Goal: Check status: Check status

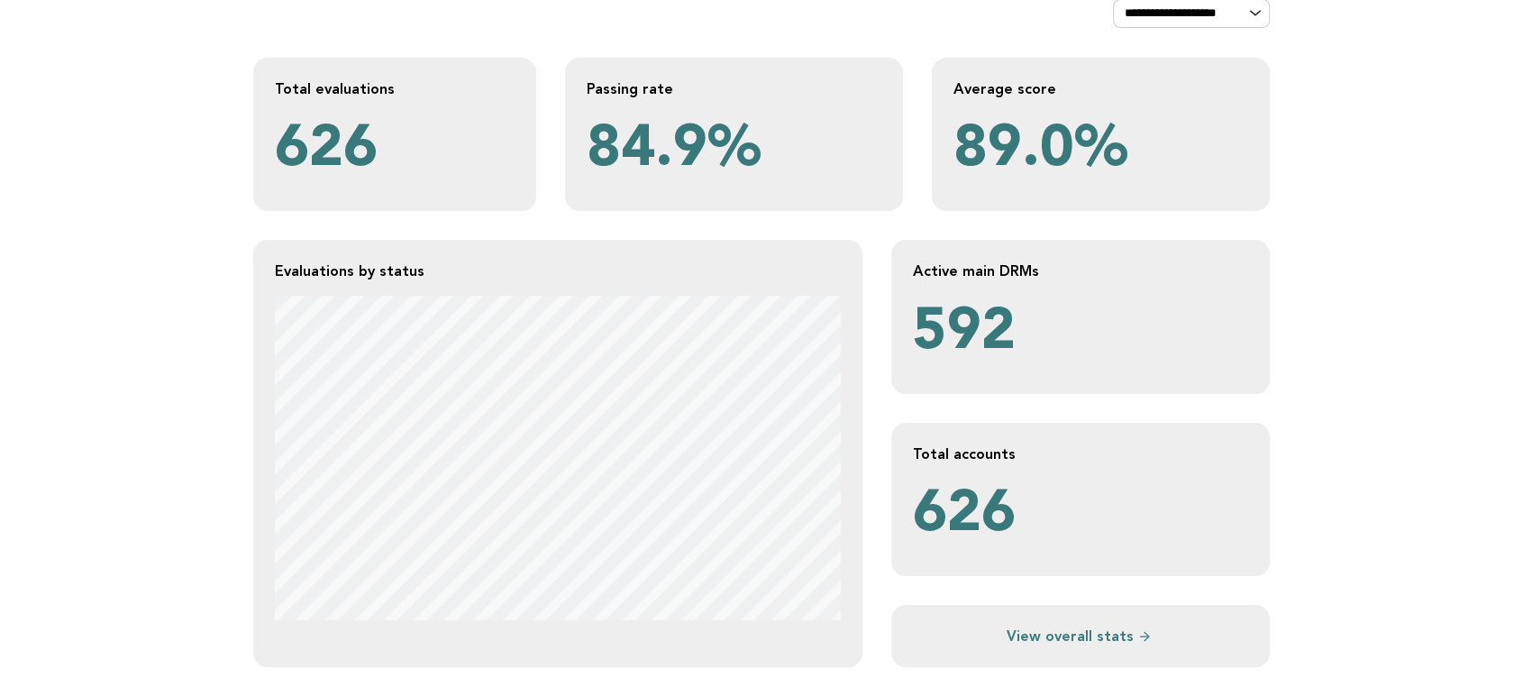
scroll to position [300, 0]
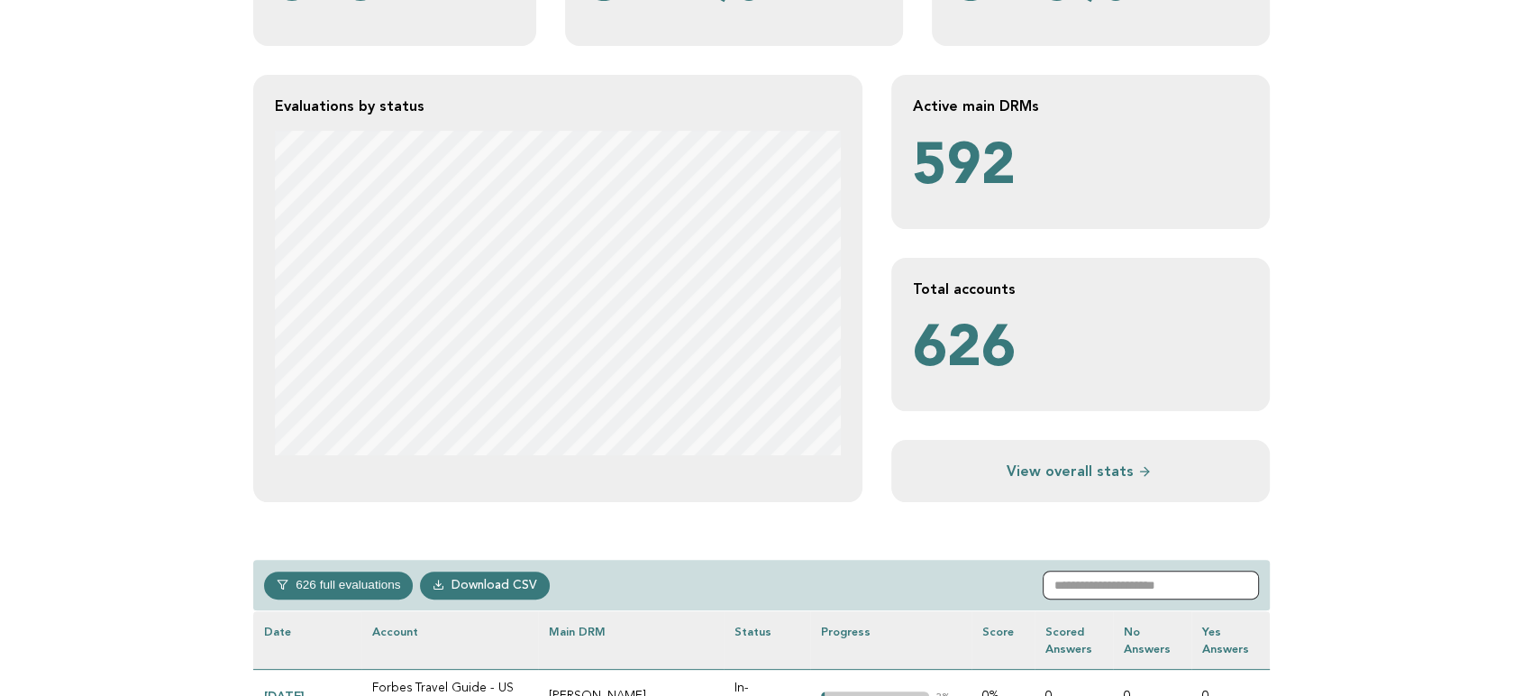
click at [1173, 569] on input "text" at bounding box center [1151, 585] width 216 height 29
paste input "*******"
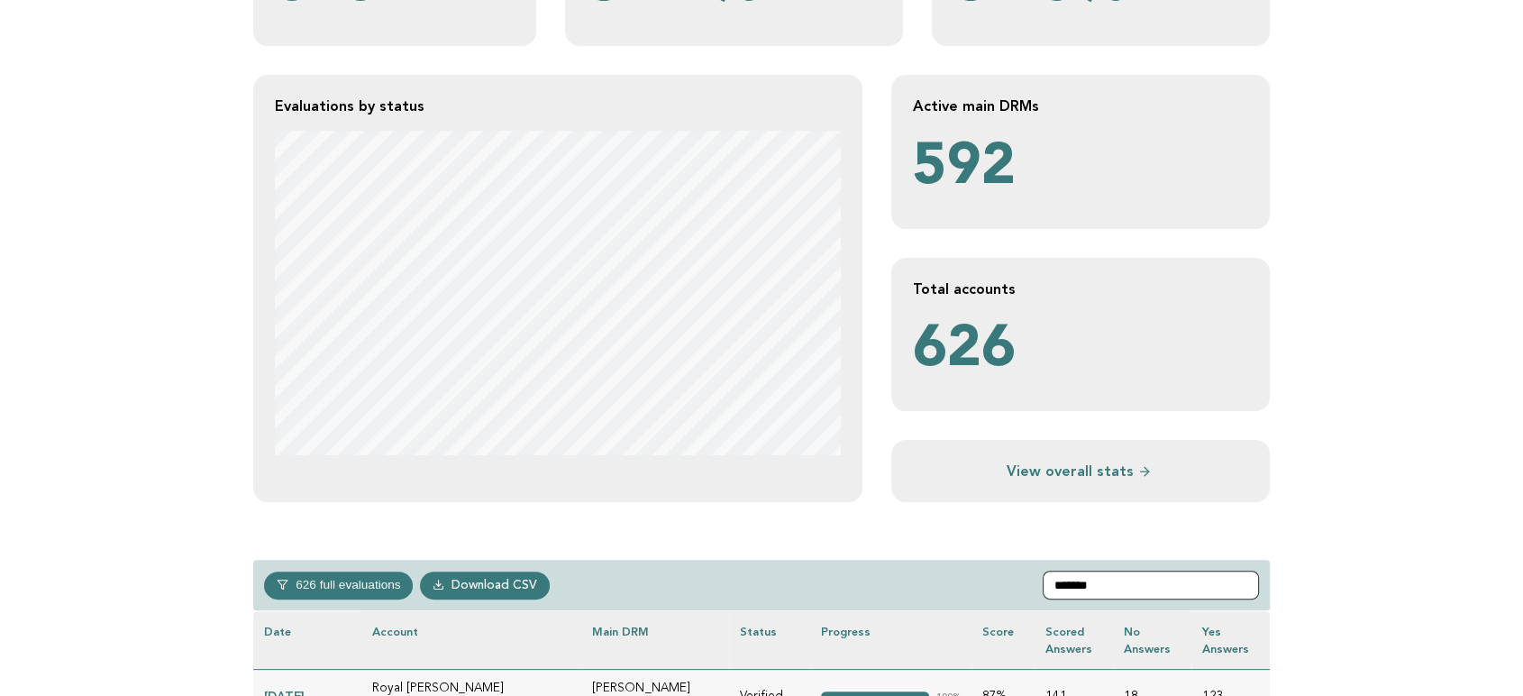
scroll to position [500, 0]
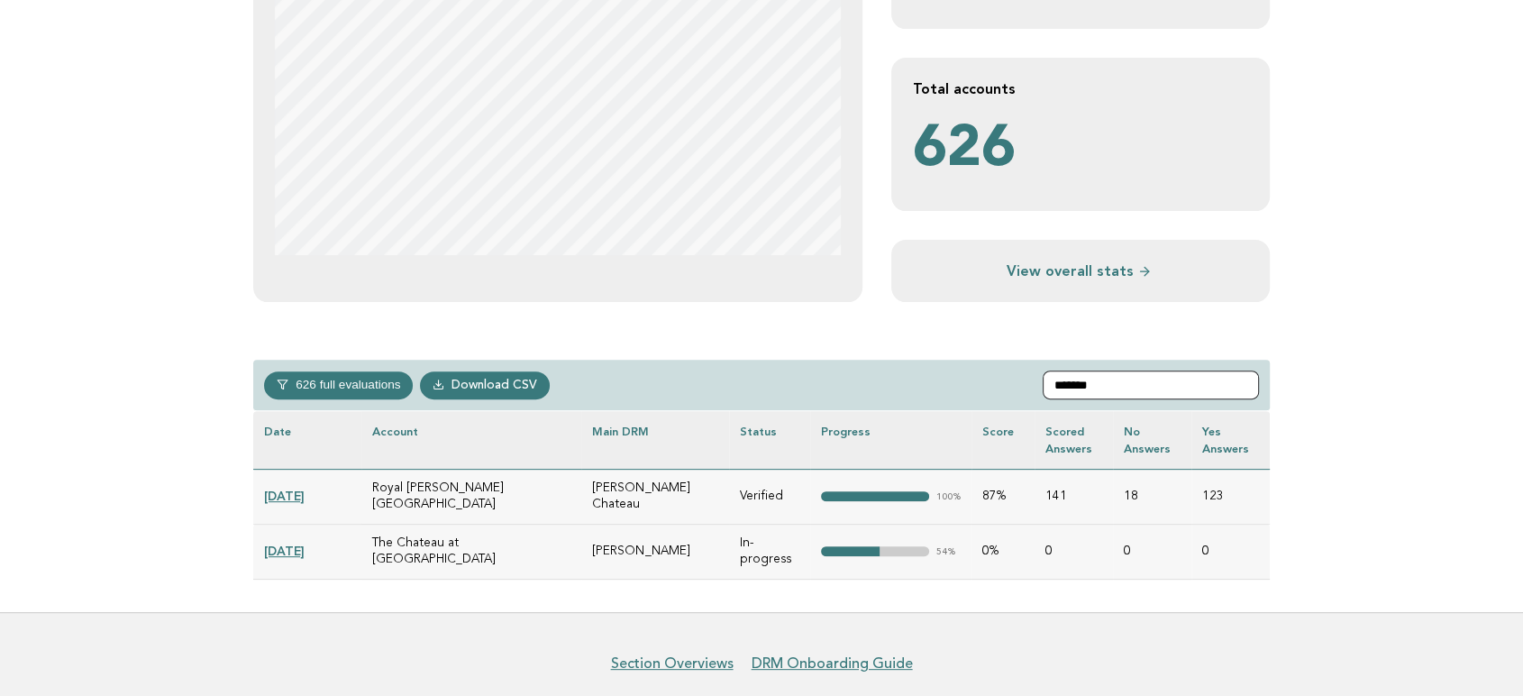
type input "*******"
click at [300, 544] on link "[DATE]" at bounding box center [284, 551] width 41 height 14
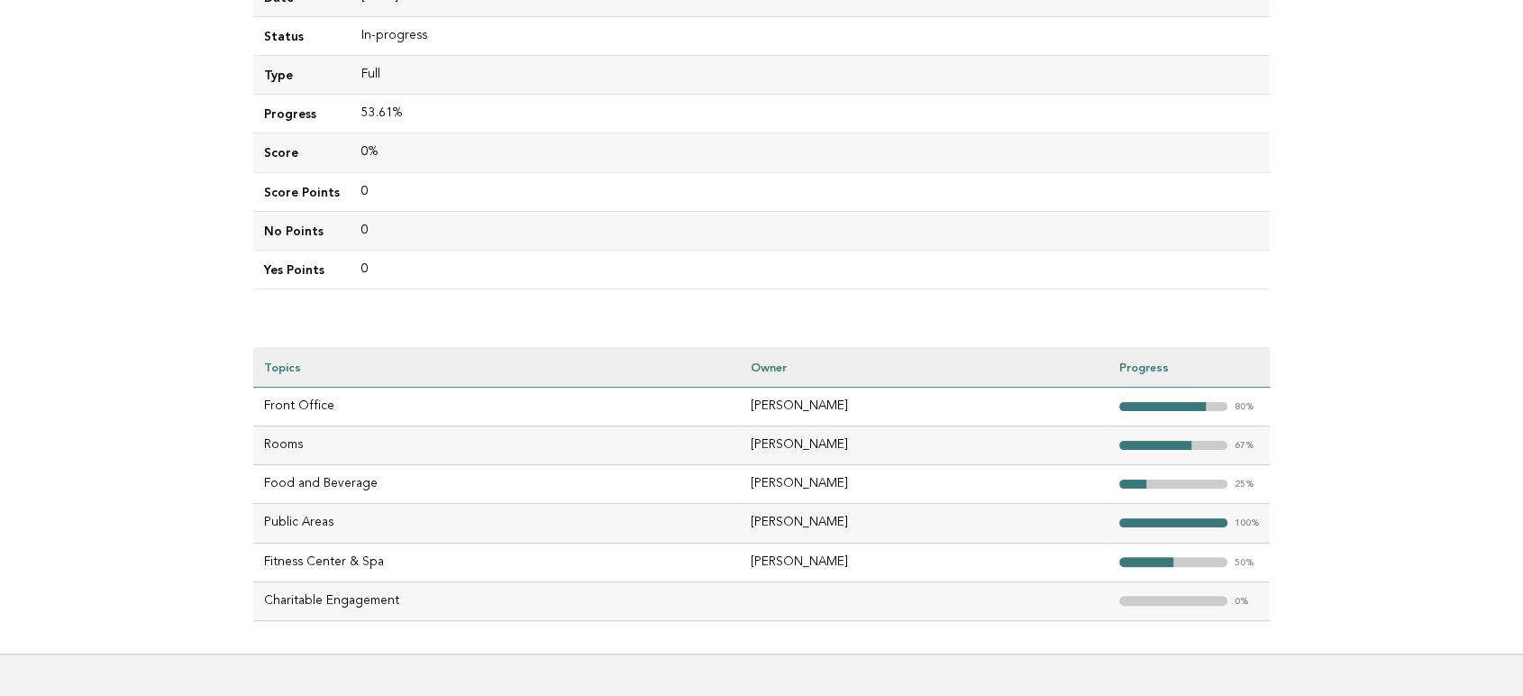
scroll to position [400, 0]
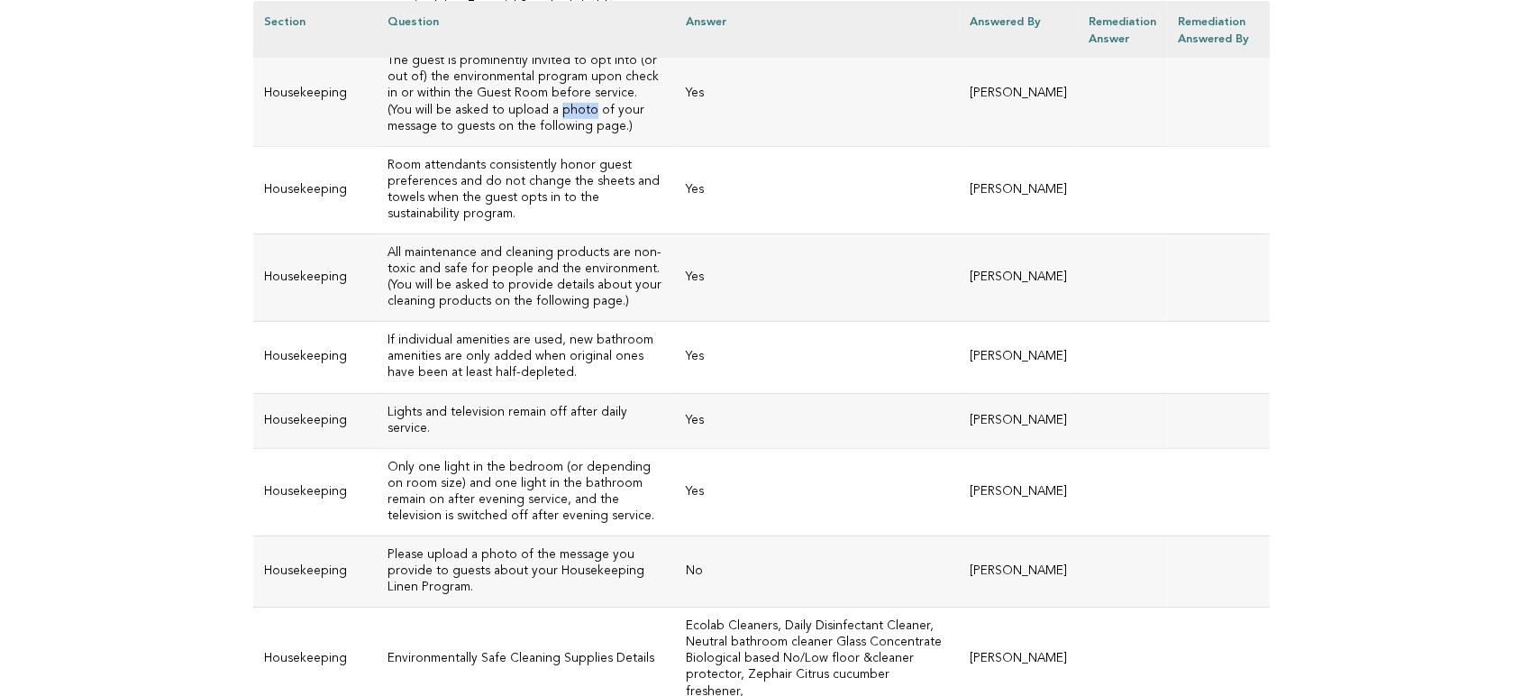
scroll to position [6136, 0]
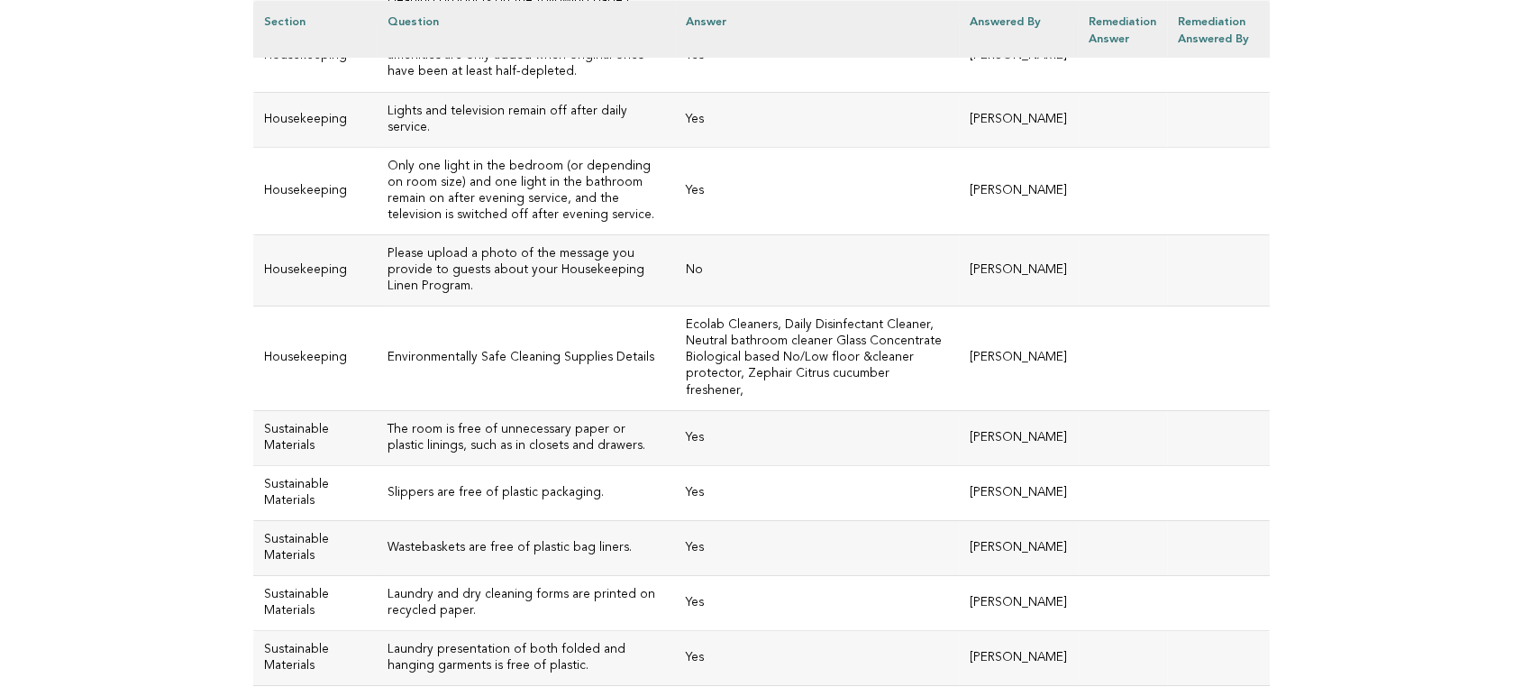
click at [506, 306] on td "Please upload a photo of the message you provide to guests about your Housekeep…" at bounding box center [525, 269] width 297 height 71
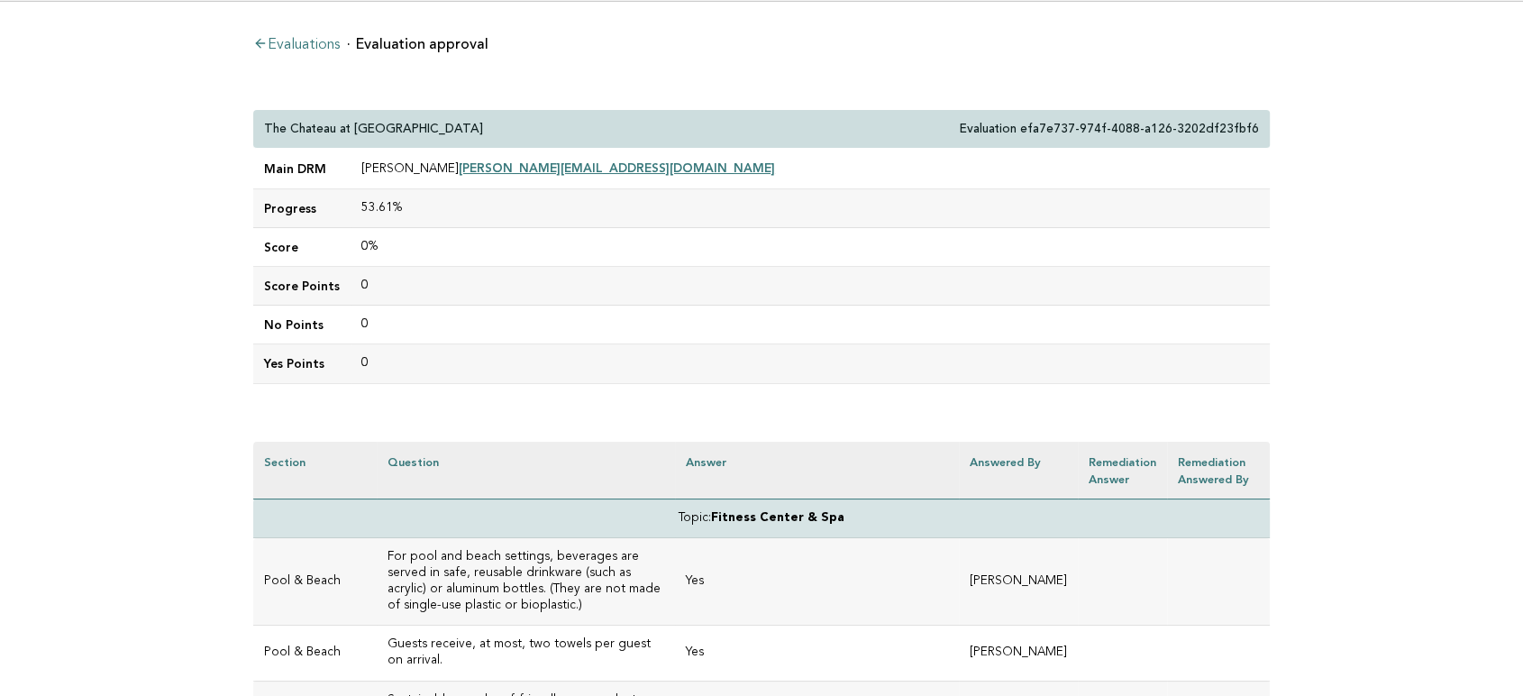
scroll to position [0, 0]
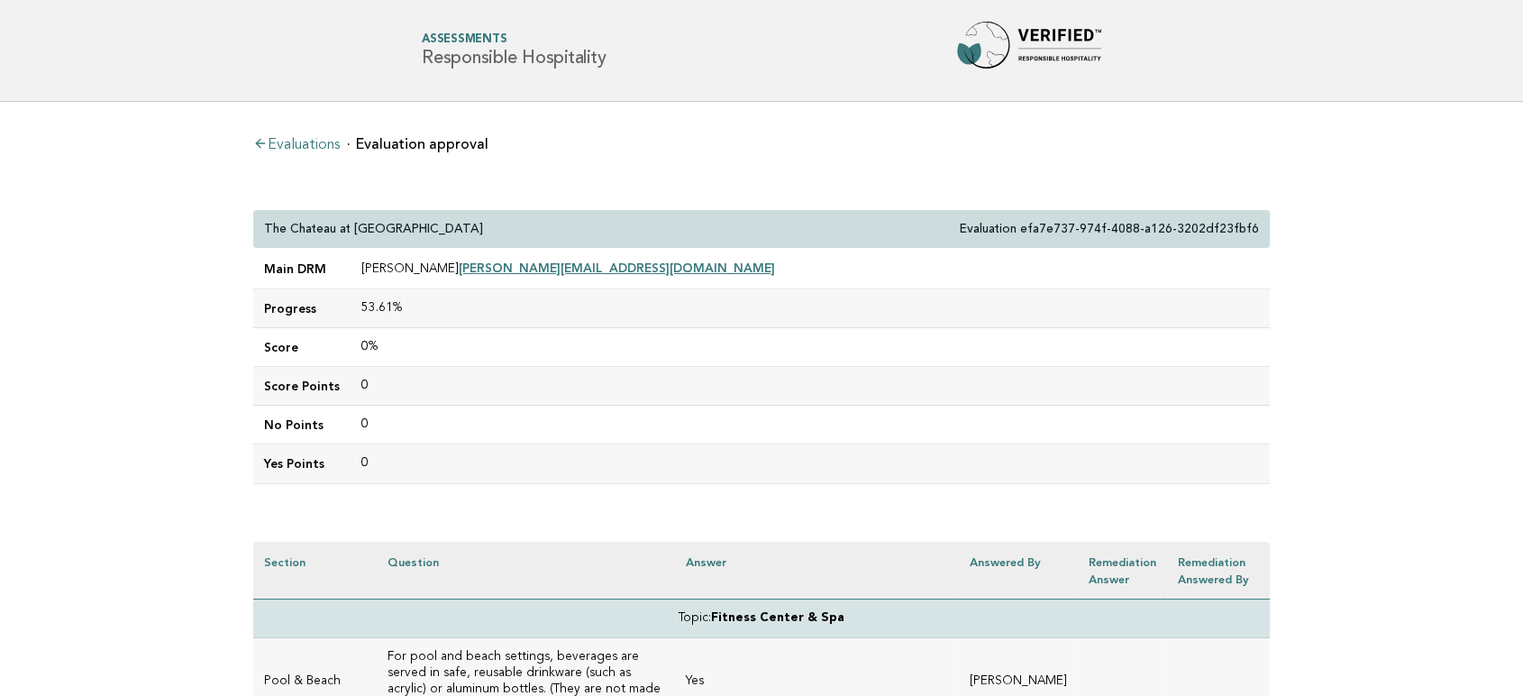
click at [544, 407] on td "0" at bounding box center [810, 425] width 919 height 39
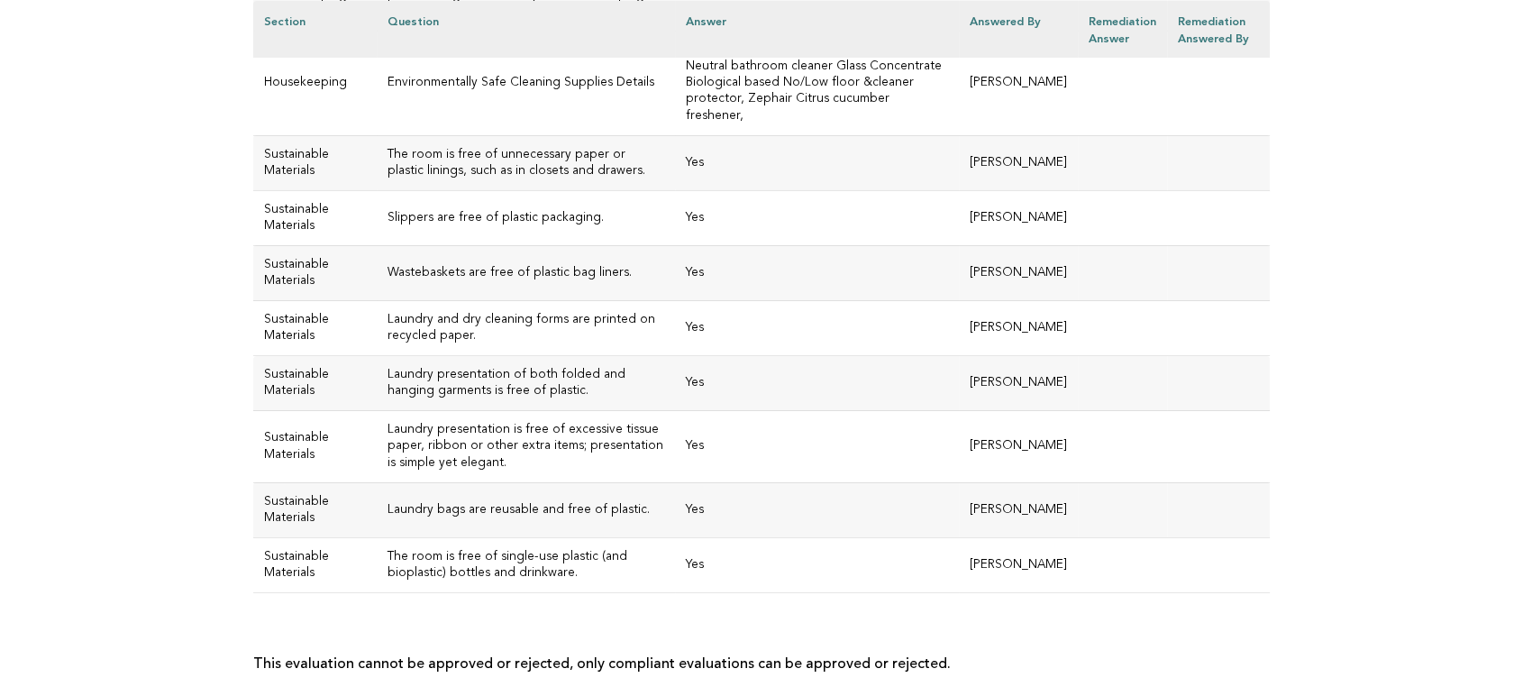
scroll to position [6438, 0]
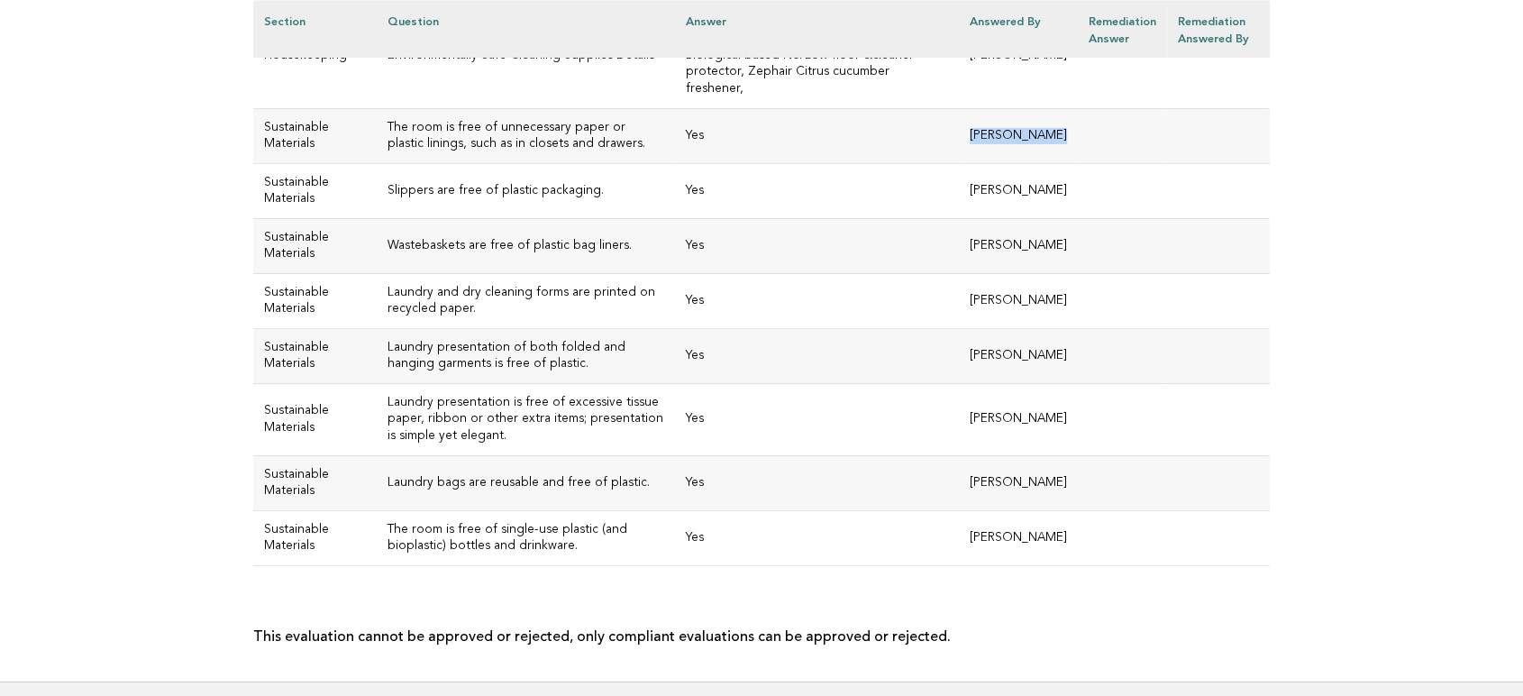
drag, startPoint x: 1072, startPoint y: 352, endPoint x: 967, endPoint y: 352, distance: 104.6
click at [967, 163] on tr "Sustainable Materials The room is free of unnecessary paper or plastic linings,…" at bounding box center [761, 135] width 1017 height 55
copy tr "Sonya Sellong"
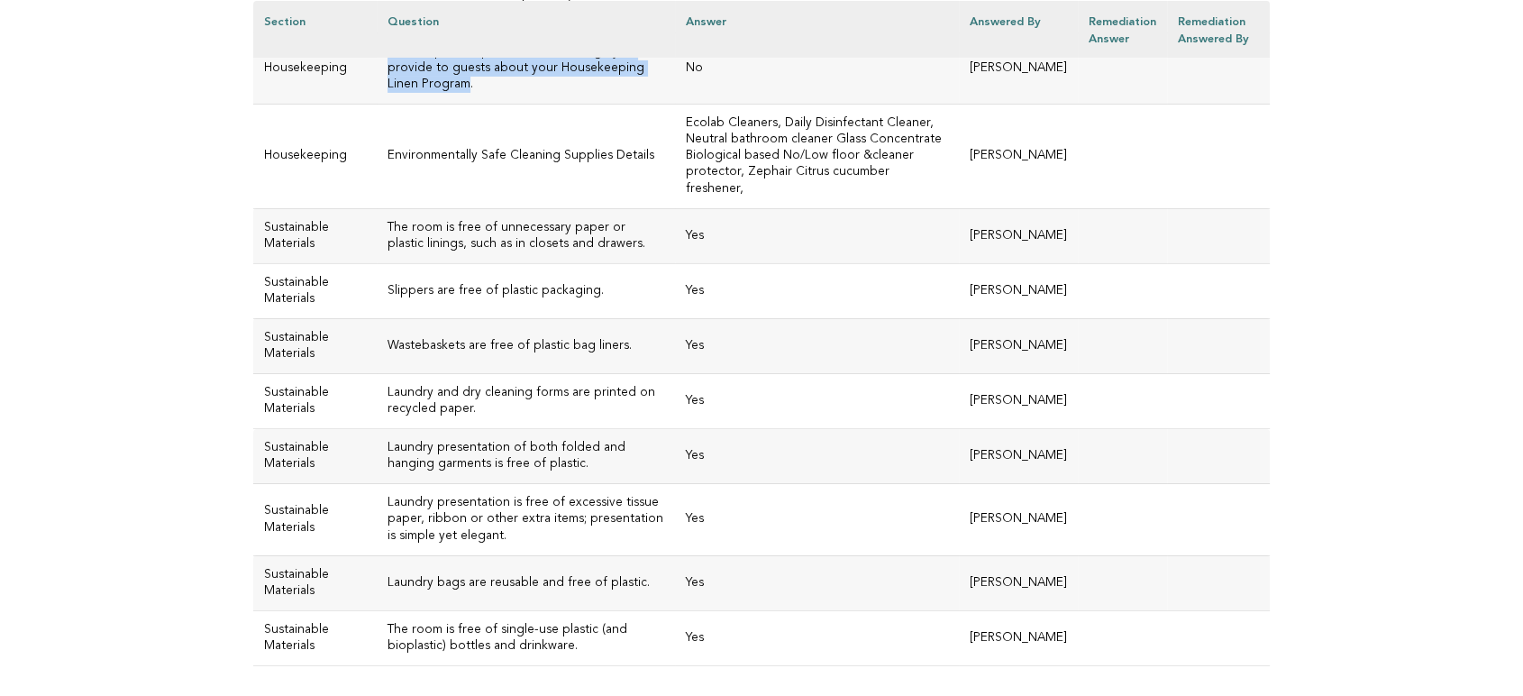
drag, startPoint x: 538, startPoint y: 303, endPoint x: 377, endPoint y: 273, distance: 164.1
click at [388, 93] on h3 "Please upload a photo of the message you provide to guests about your Housekeep…" at bounding box center [526, 68] width 276 height 49
copy h3 "Please upload a photo of the message you provide to guests about your Housekeep…"
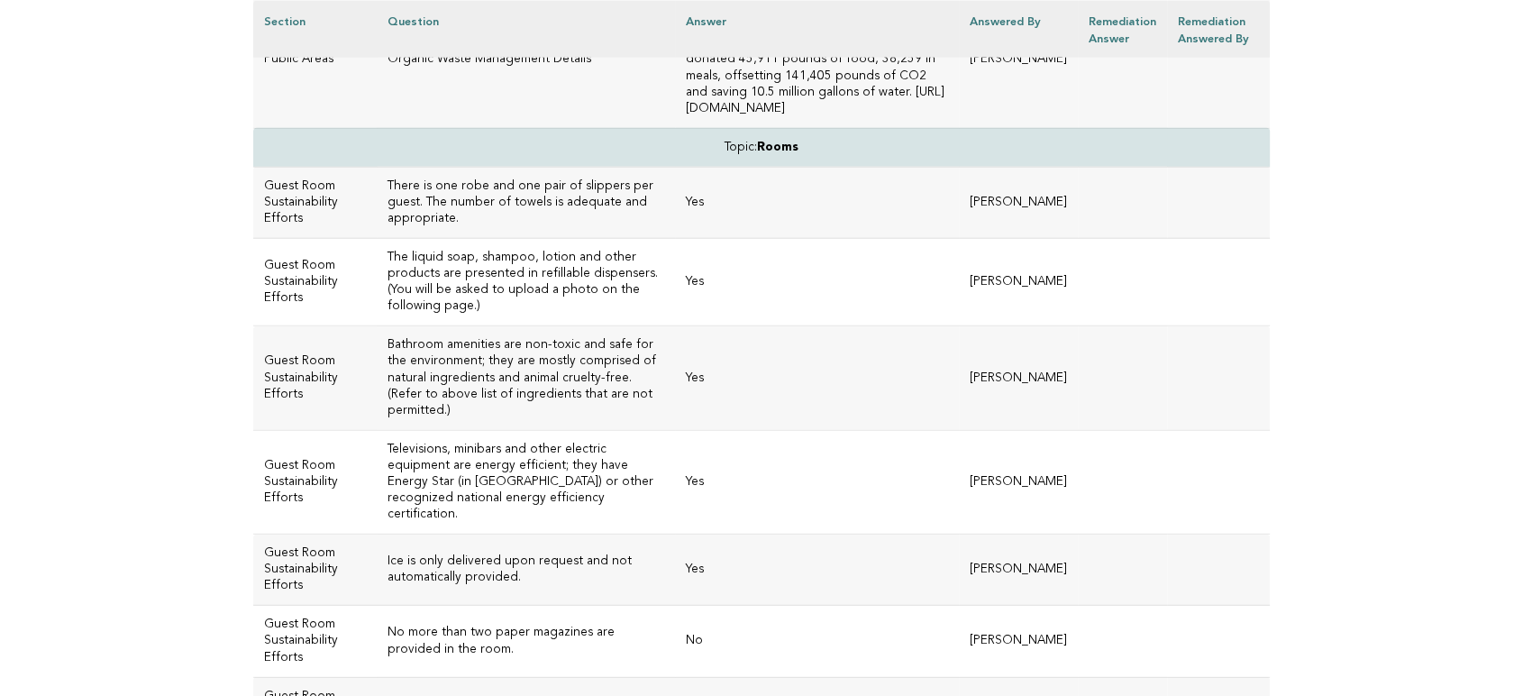
scroll to position [4635, 0]
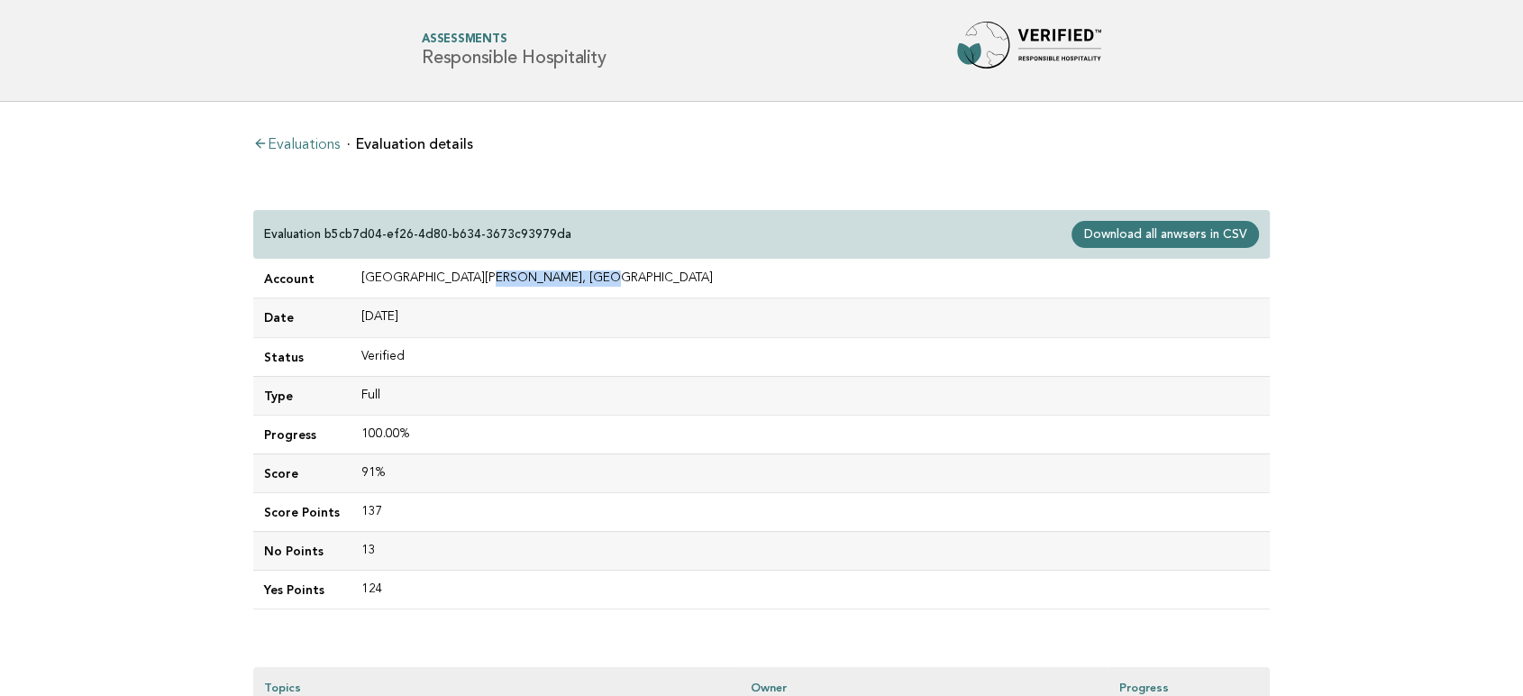
drag, startPoint x: 564, startPoint y: 275, endPoint x: 468, endPoint y: 281, distance: 96.7
click at [468, 281] on td "Four Seasons Hotel One Dalton Street, Boston" at bounding box center [810, 279] width 919 height 39
copy td "One Dalton Street"
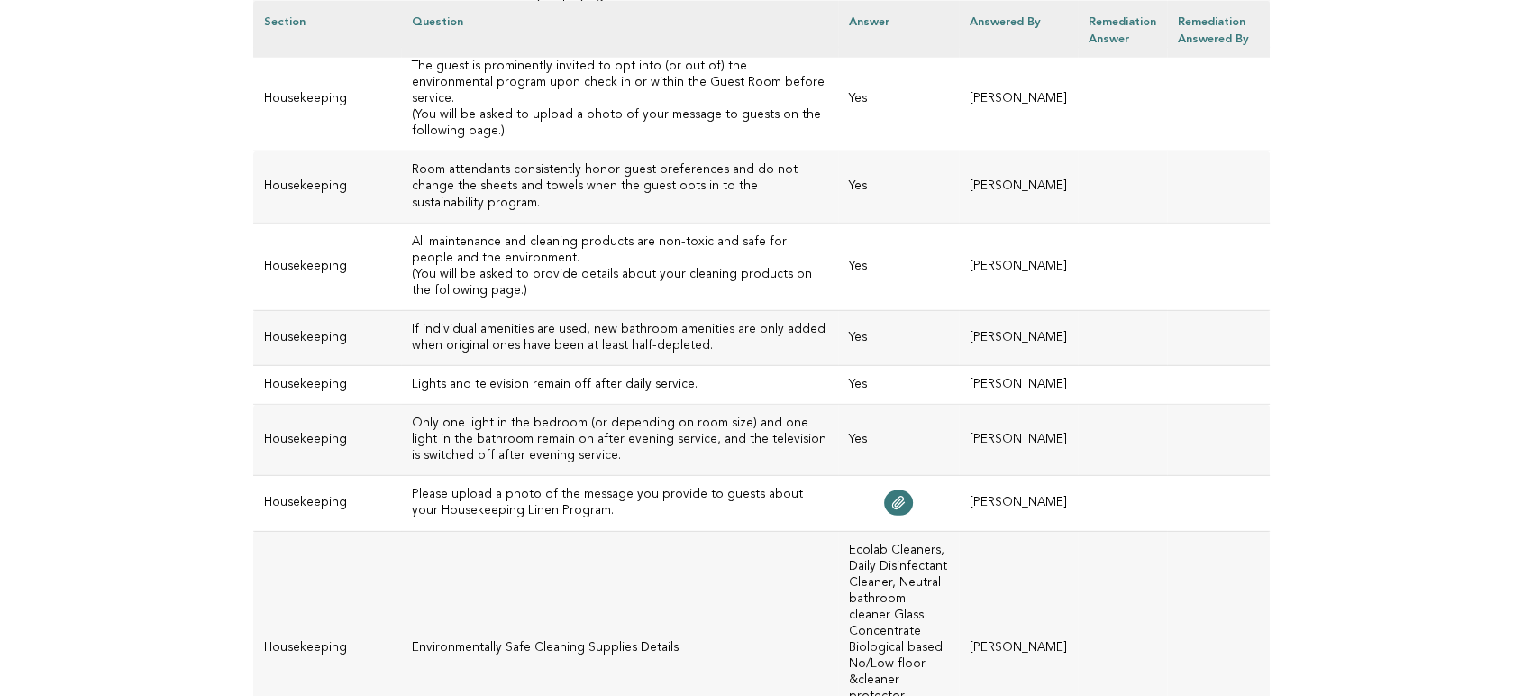
scroll to position [5068, 0]
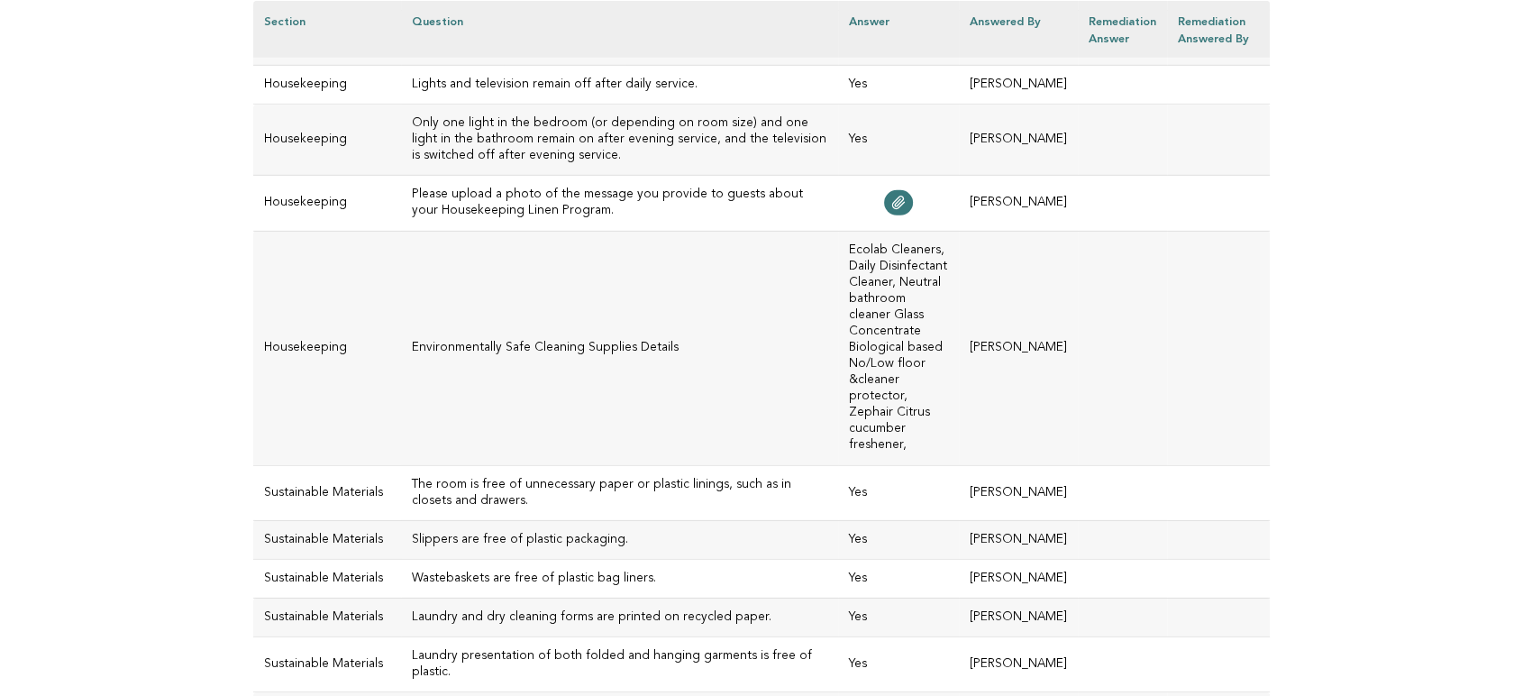
scroll to position [5668, 0]
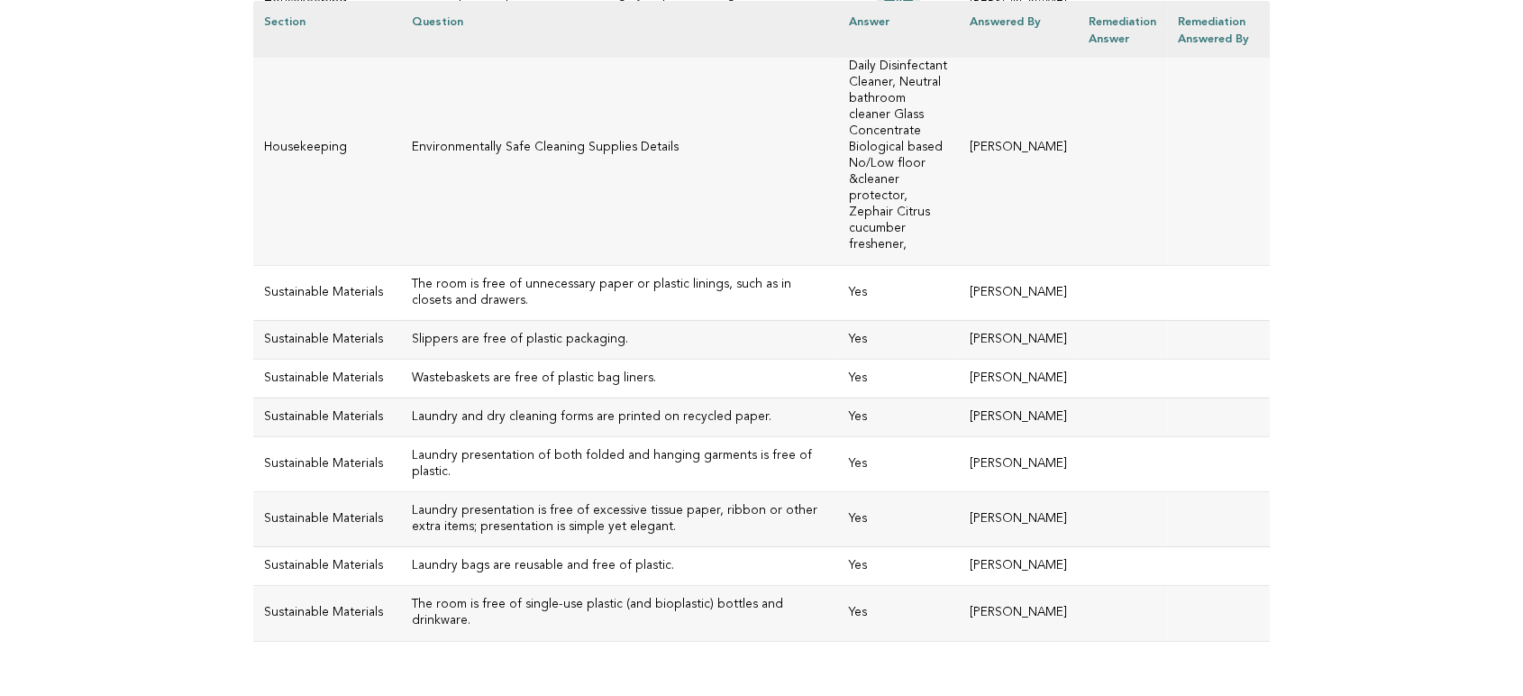
click at [892, 9] on icon at bounding box center [898, 2] width 12 height 13
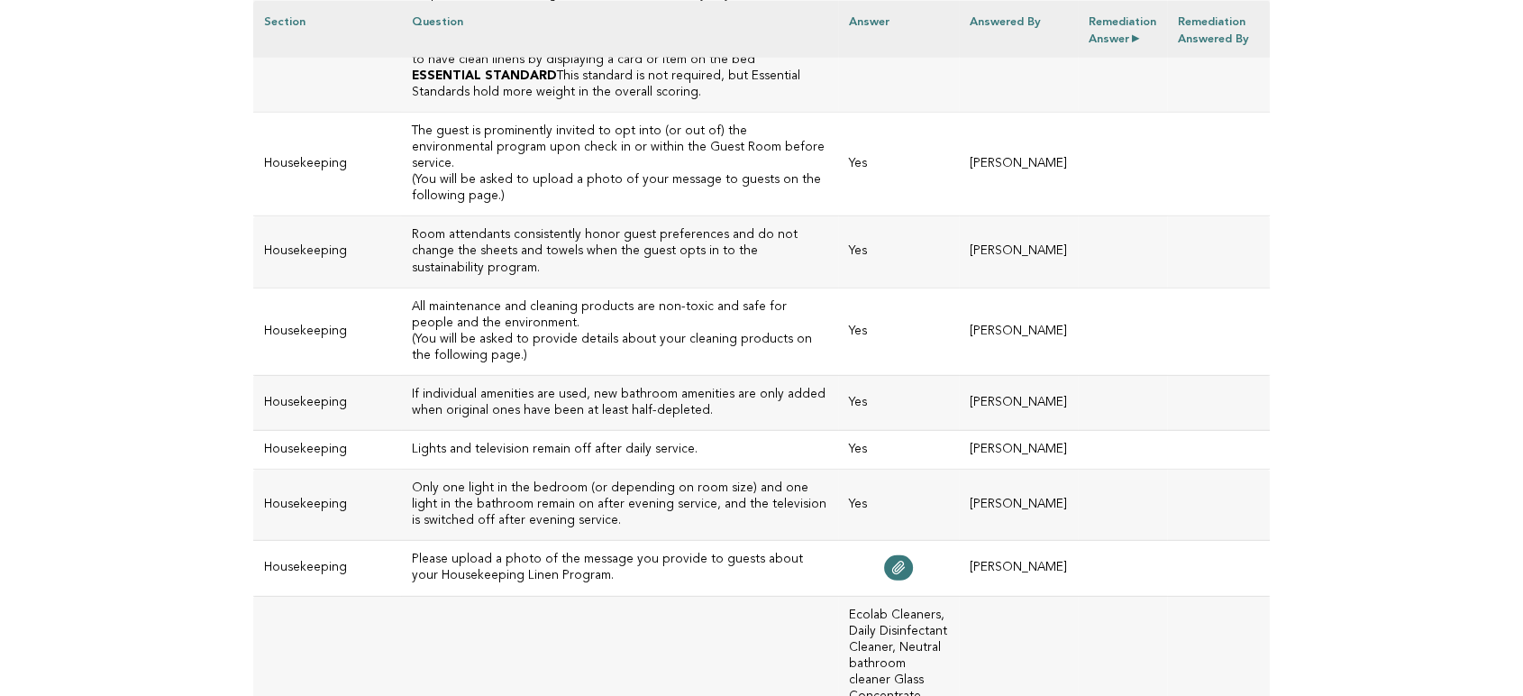
scroll to position [4968, 0]
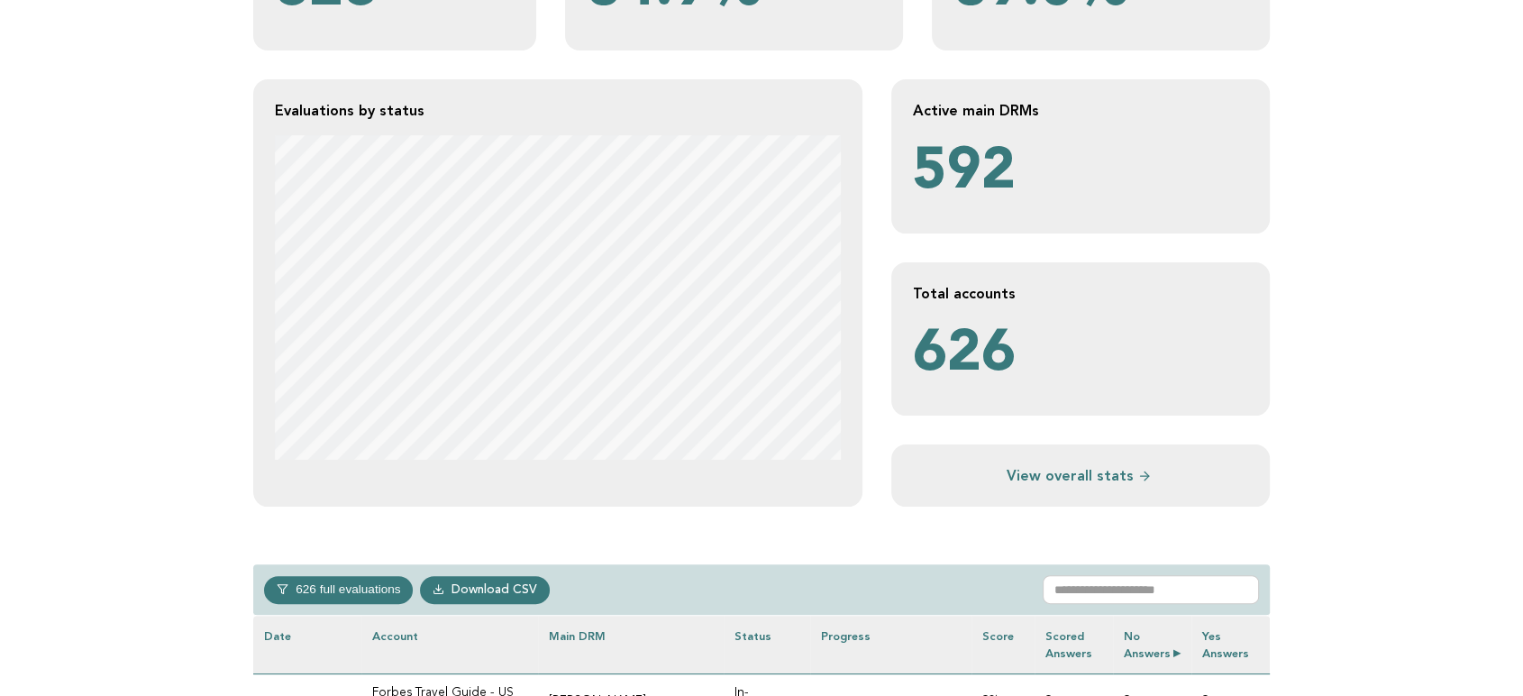
scroll to position [300, 0]
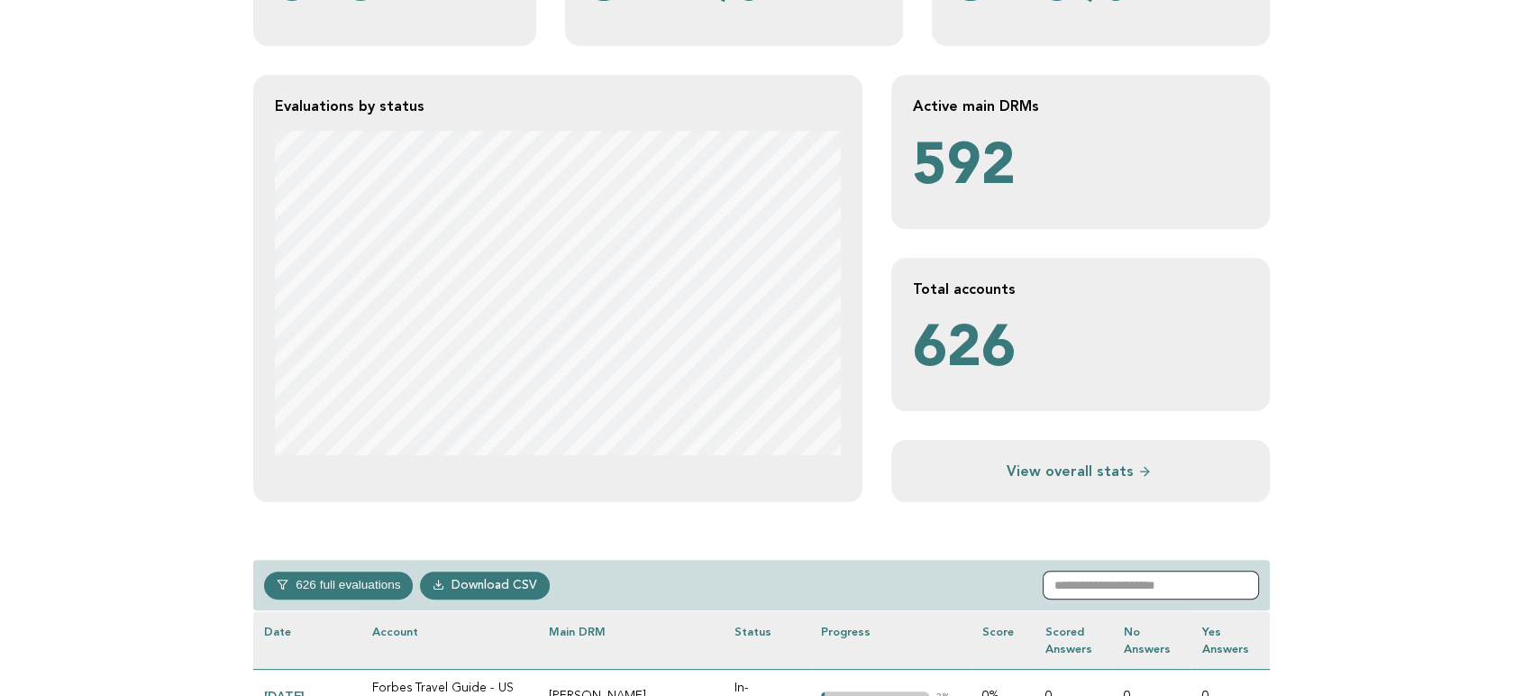
click at [1121, 590] on input "text" at bounding box center [1151, 585] width 216 height 29
paste input "*******"
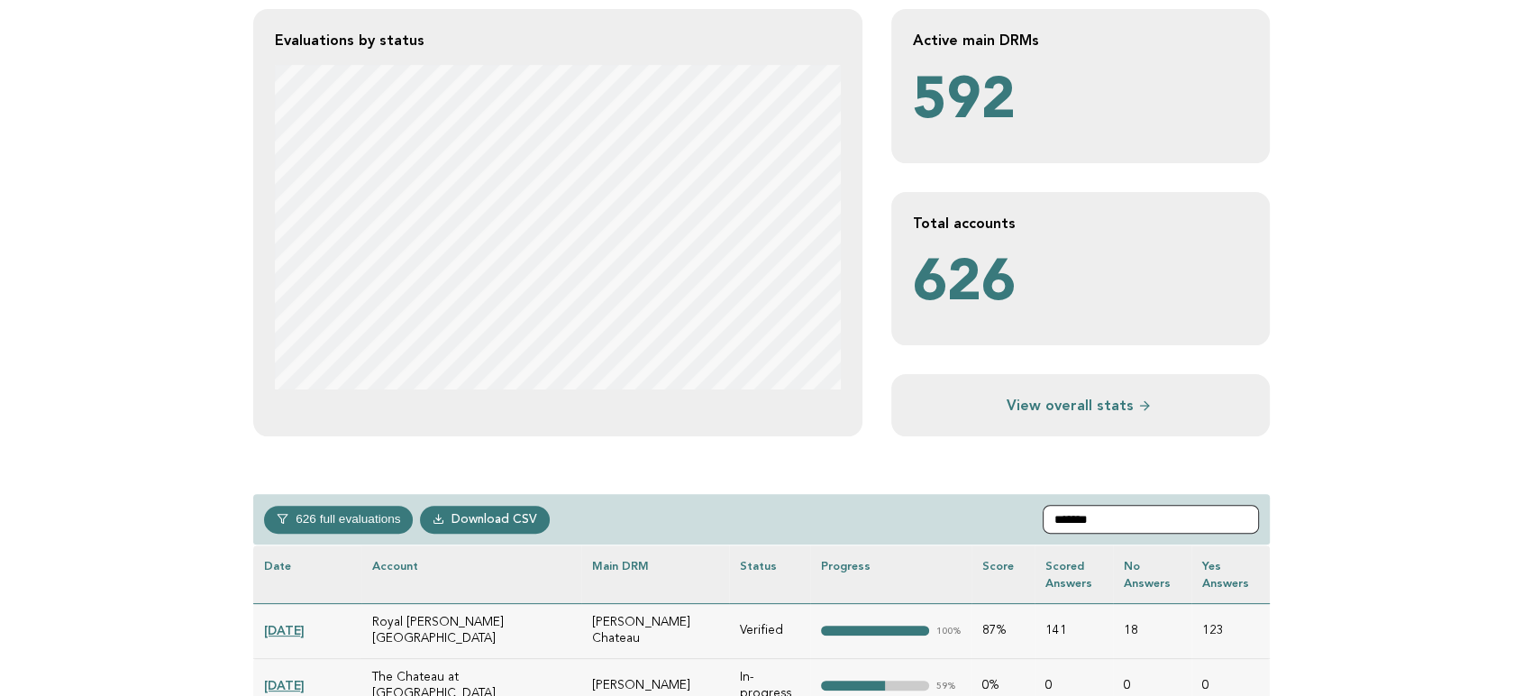
scroll to position [400, 0]
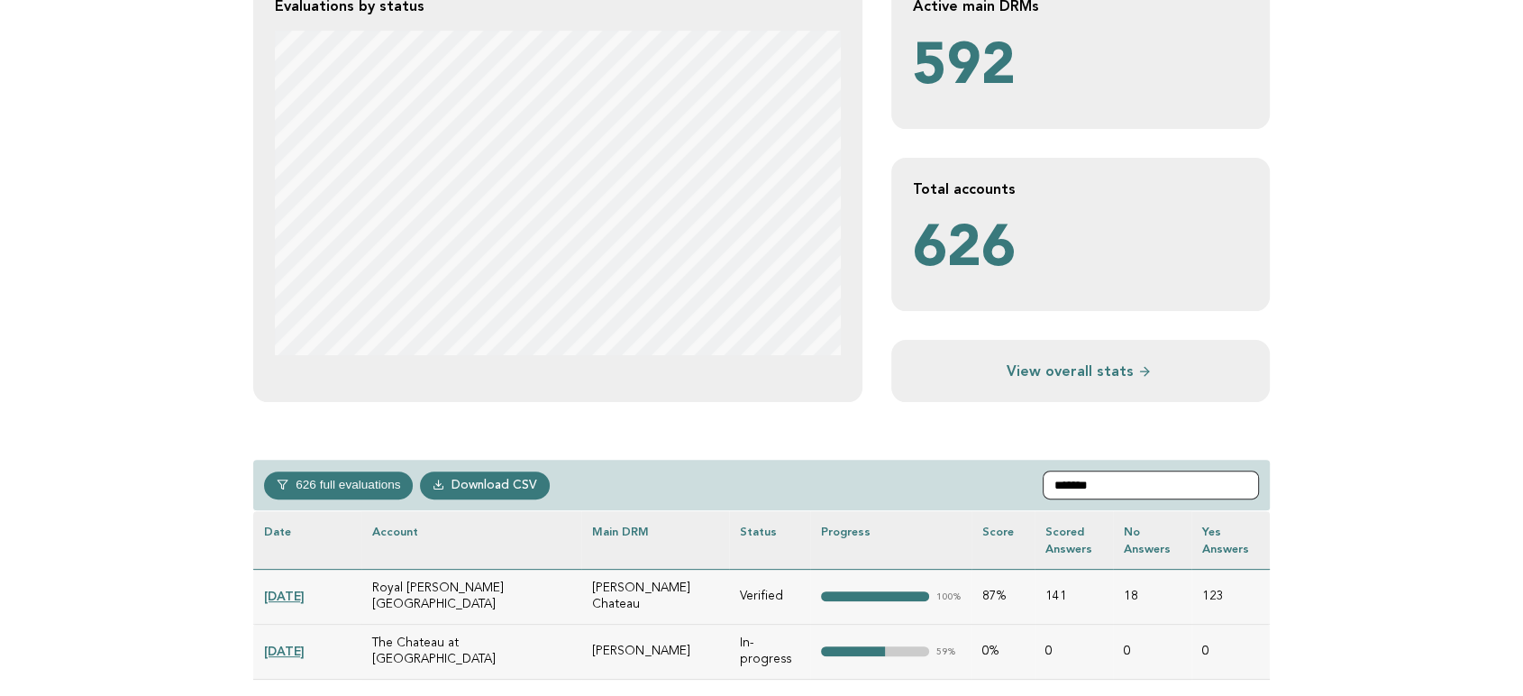
type input "*******"
click at [288, 644] on link "[DATE]" at bounding box center [284, 651] width 41 height 14
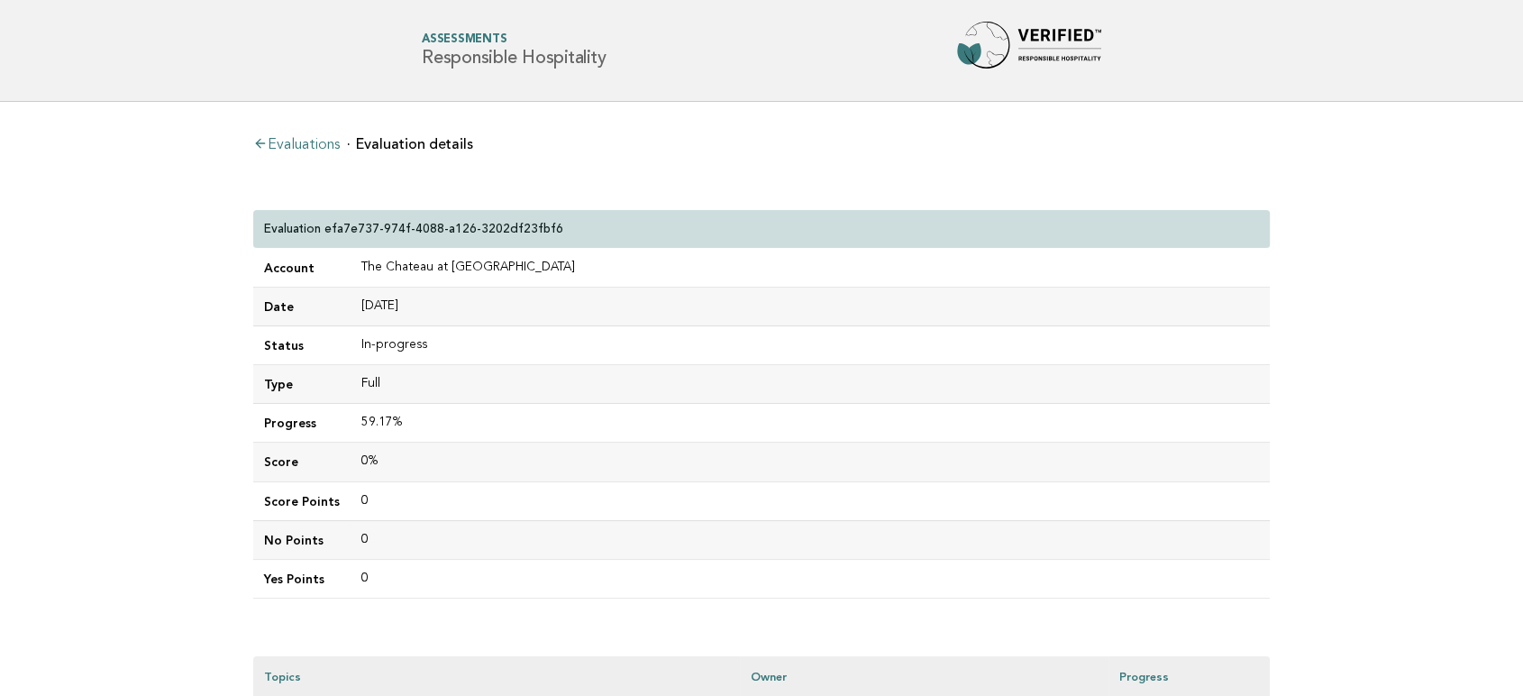
drag, startPoint x: 625, startPoint y: 61, endPoint x: 418, endPoint y: 59, distance: 206.5
click at [418, 59] on div "Forbes Travel Guide Assessments Responsible Hospitality" at bounding box center [762, 51] width 730 height 58
copy h1 "Responsible Hospitality"
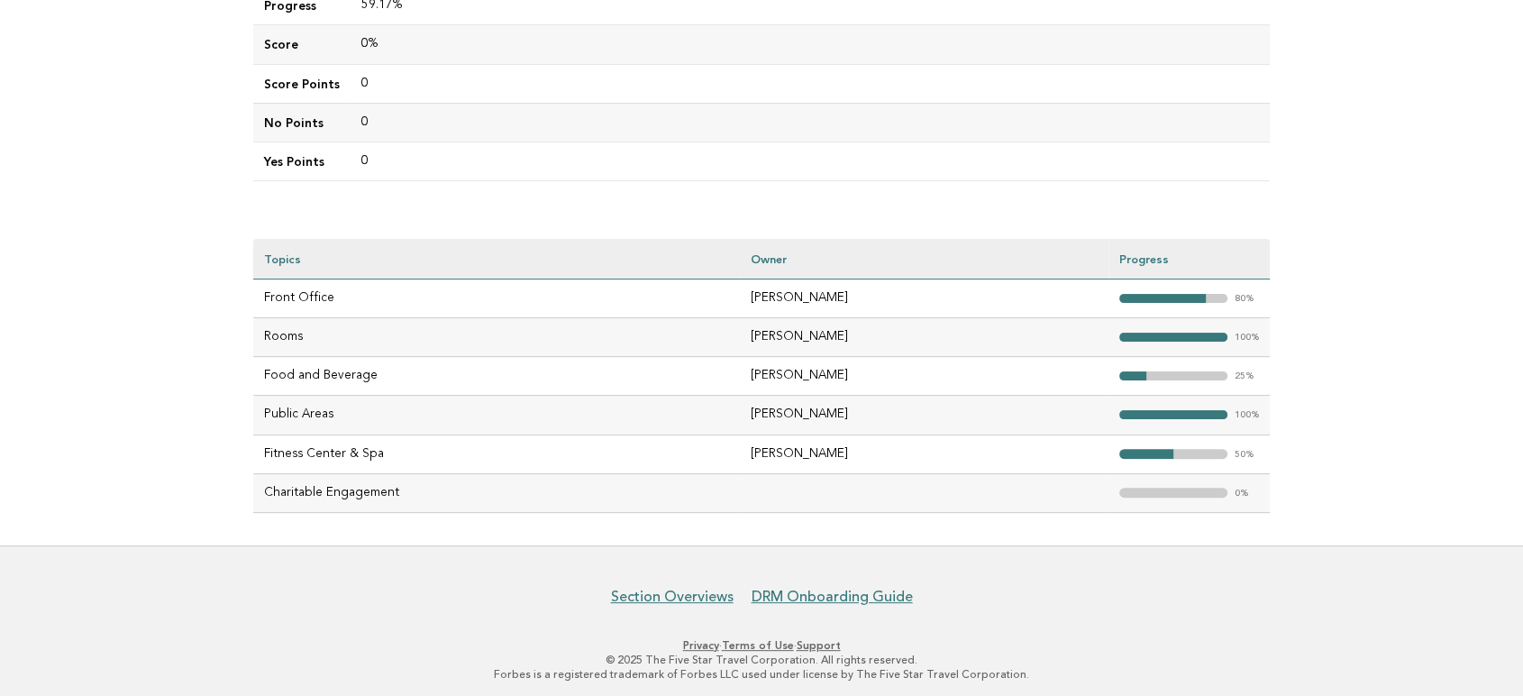
scroll to position [421, 0]
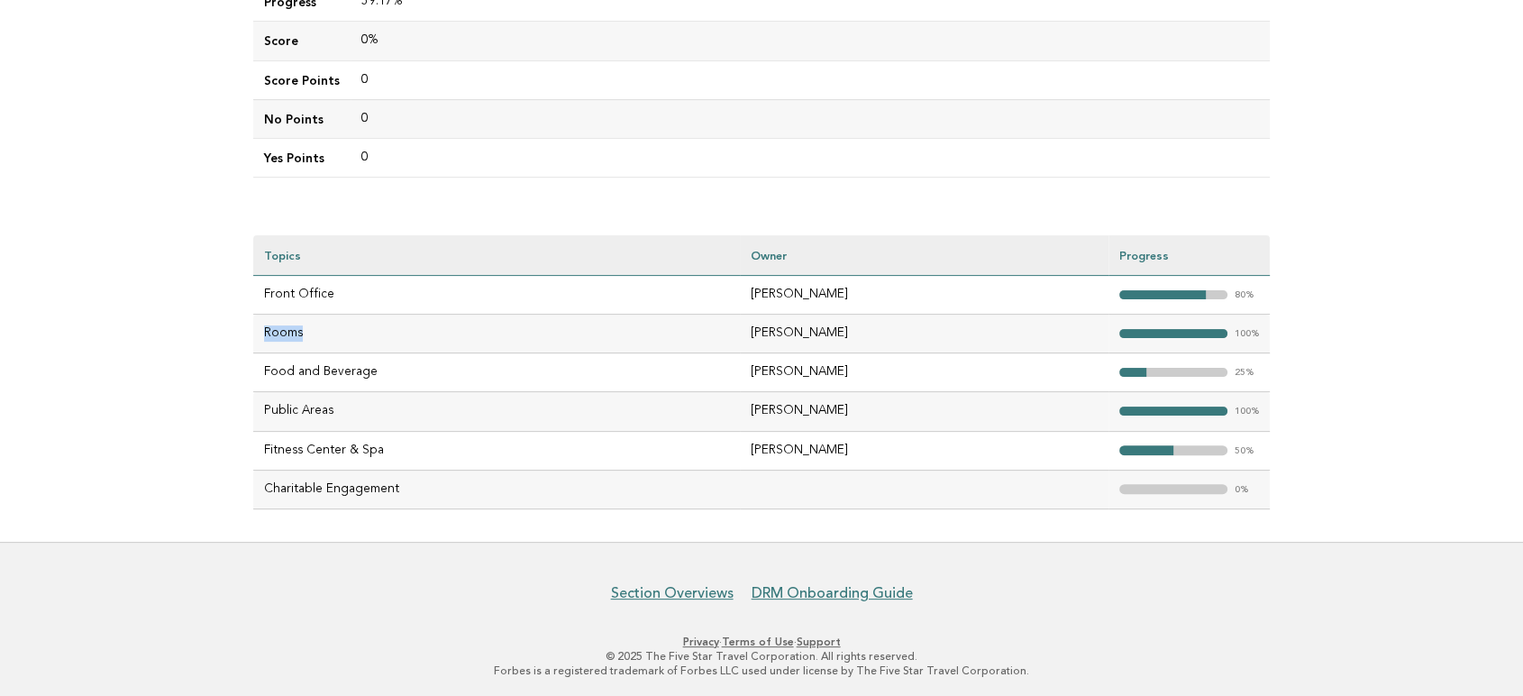
drag, startPoint x: 346, startPoint y: 343, endPoint x: 266, endPoint y: 331, distance: 81.2
click at [266, 331] on td "Rooms" at bounding box center [496, 334] width 487 height 39
copy td "Rooms"
